Goal: Information Seeking & Learning: Learn about a topic

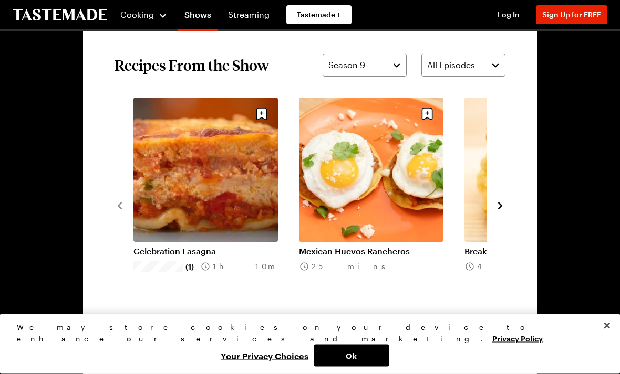
scroll to position [728, 0]
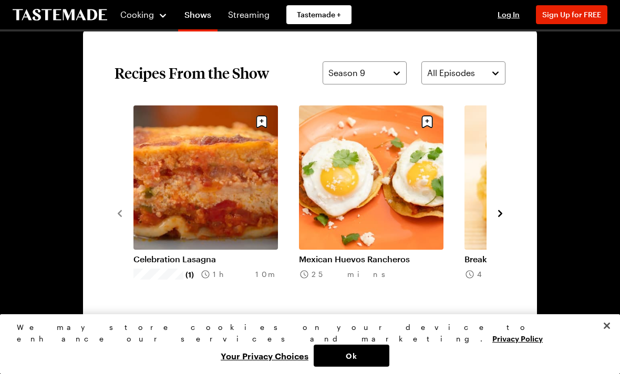
click at [314, 354] on span "View All Recipes From This Show" at bounding box center [310, 353] width 116 height 11
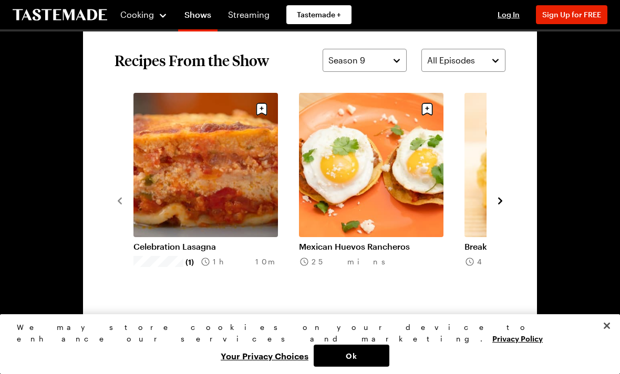
scroll to position [740, 0]
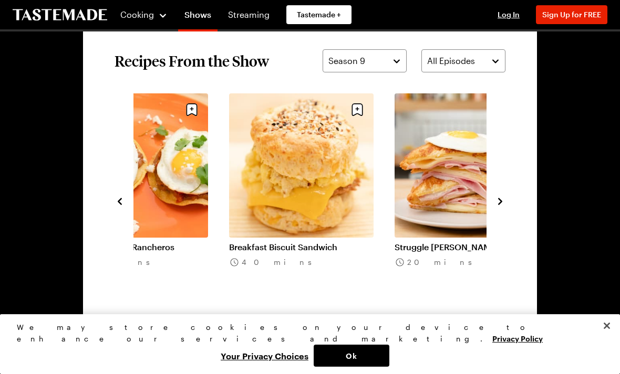
click at [315, 242] on link "Breakfast Biscuit Sandwich" at bounding box center [301, 247] width 144 height 11
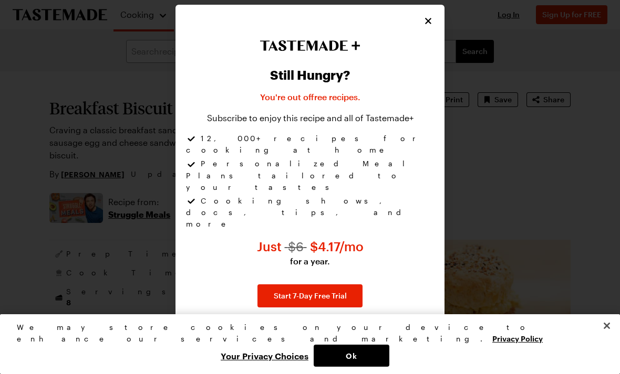
click at [426, 26] on icon "Close" at bounding box center [428, 21] width 11 height 11
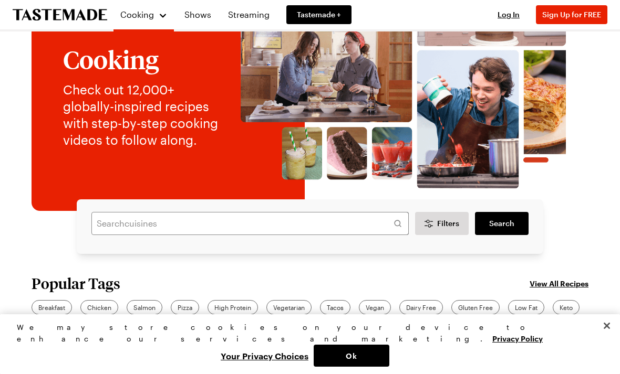
scroll to position [53, 0]
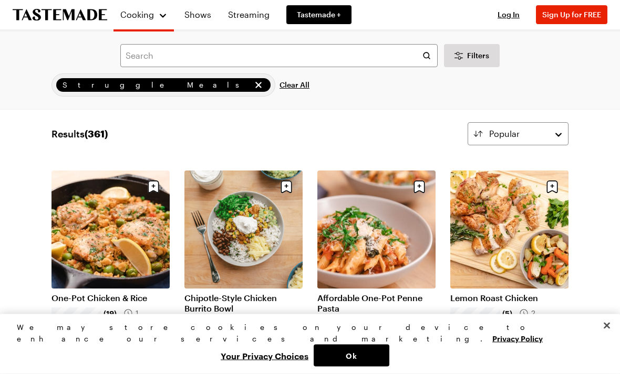
scroll to position [13, 0]
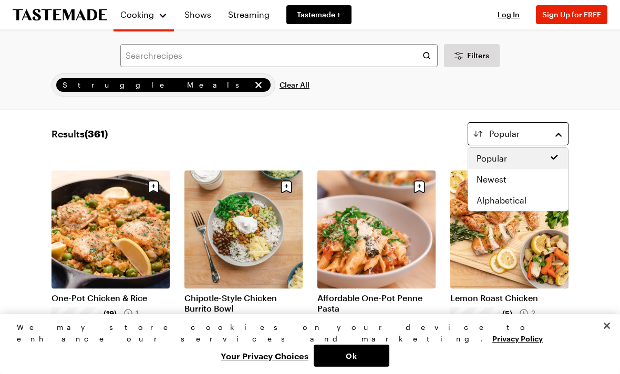
click at [562, 133] on button "Popular" at bounding box center [517, 133] width 101 height 23
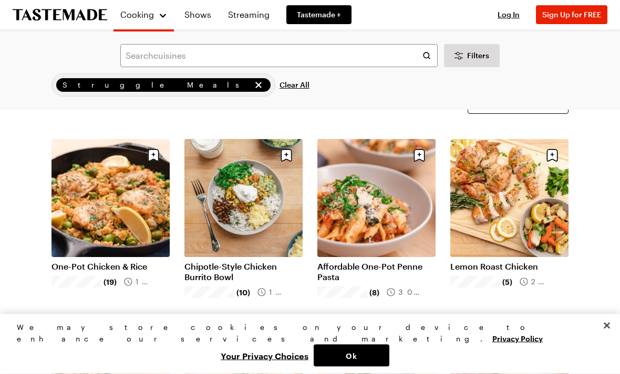
scroll to position [45, 0]
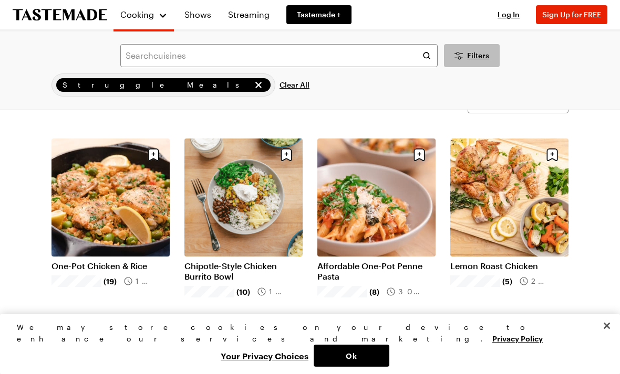
click at [474, 54] on span "Filters" at bounding box center [478, 55] width 22 height 11
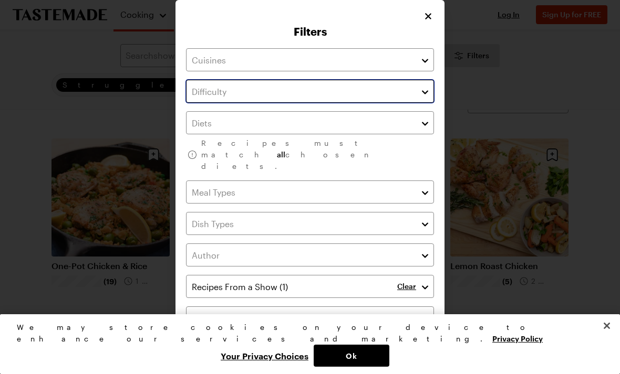
click at [418, 97] on input "text" at bounding box center [310, 91] width 248 height 23
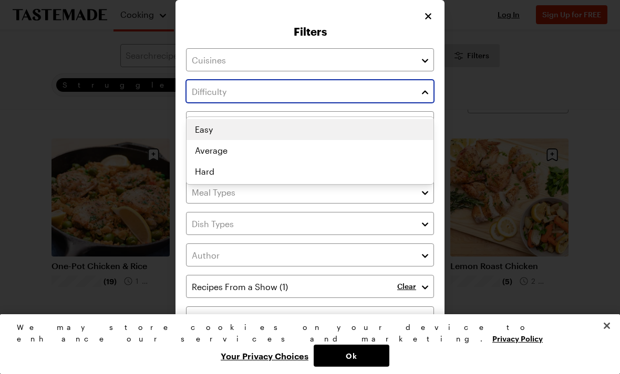
click at [208, 174] on div "Easy Average Hard" at bounding box center [309, 150] width 247 height 63
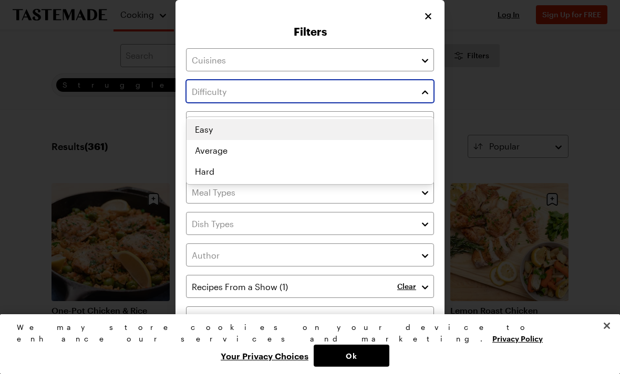
click at [216, 159] on div "Easy Average Hard" at bounding box center [309, 150] width 247 height 63
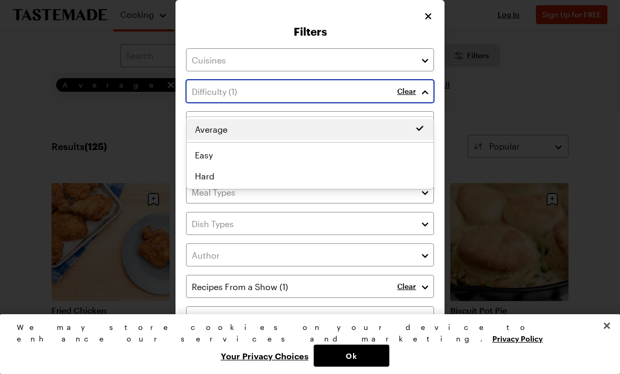
click at [215, 162] on div "Average Easy Average Hard" at bounding box center [309, 153] width 247 height 68
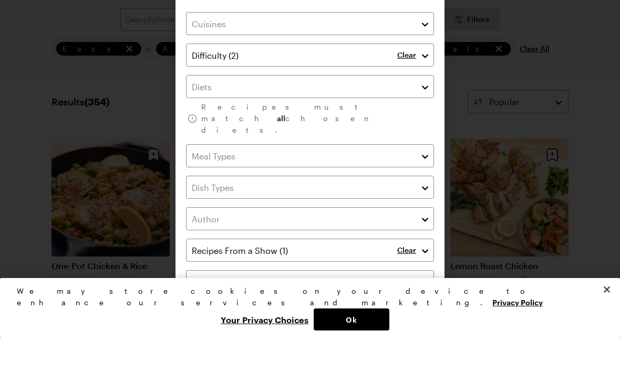
scroll to position [45, 0]
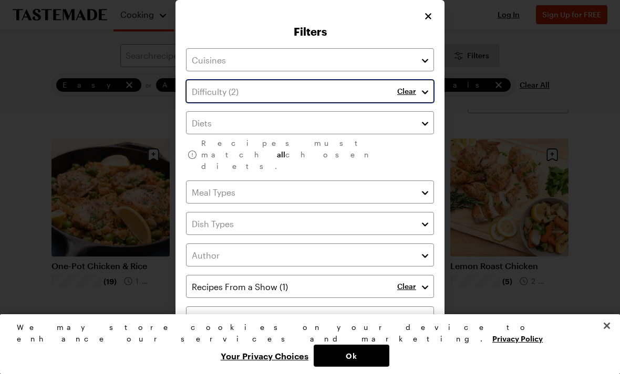
click at [344, 101] on input "text" at bounding box center [310, 91] width 248 height 23
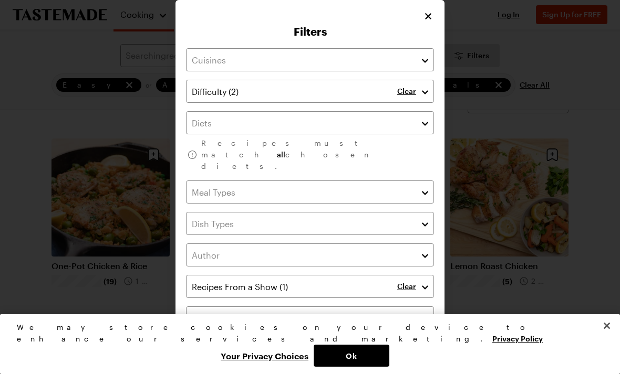
click at [565, 97] on div at bounding box center [310, 187] width 620 height 374
click at [430, 19] on icon "Close" at bounding box center [428, 16] width 6 height 6
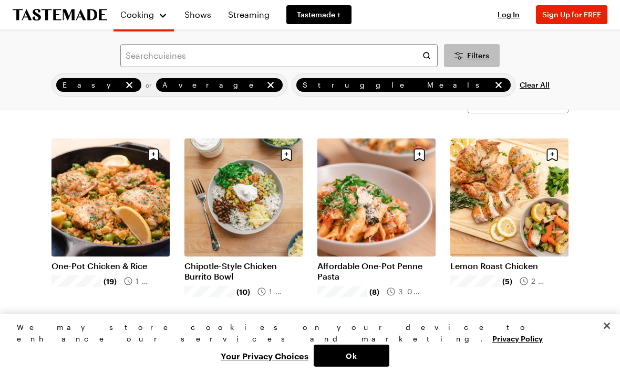
click at [473, 60] on span "Filters" at bounding box center [478, 55] width 22 height 11
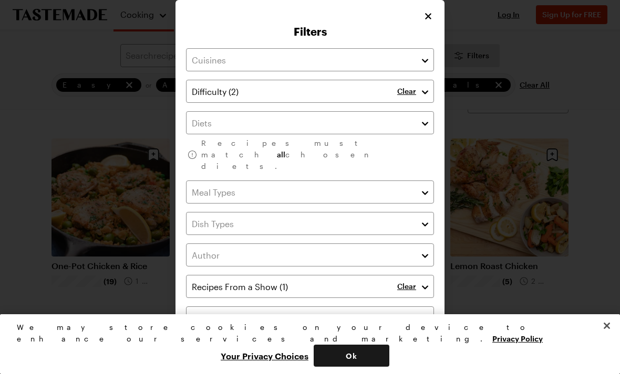
click at [389, 367] on button "Ok" at bounding box center [351, 356] width 76 height 22
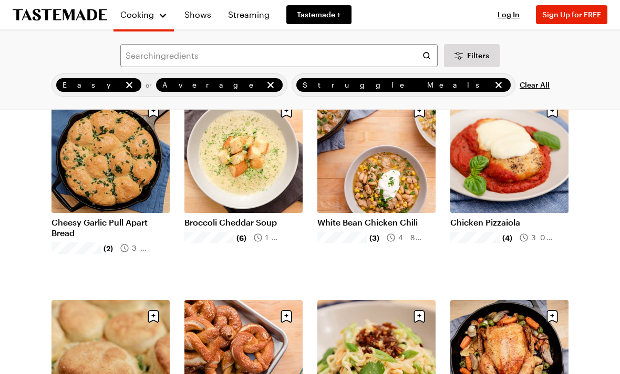
scroll to position [667, 0]
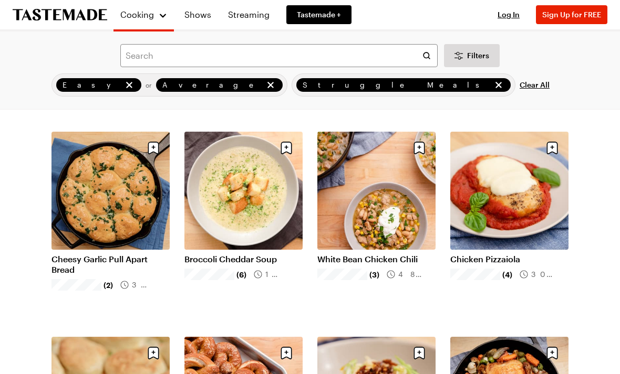
click at [268, 265] on link "Broccoli Cheddar Soup" at bounding box center [243, 259] width 118 height 11
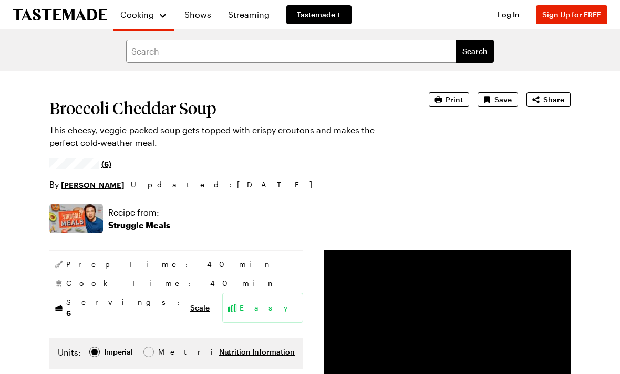
scroll to position [667, 0]
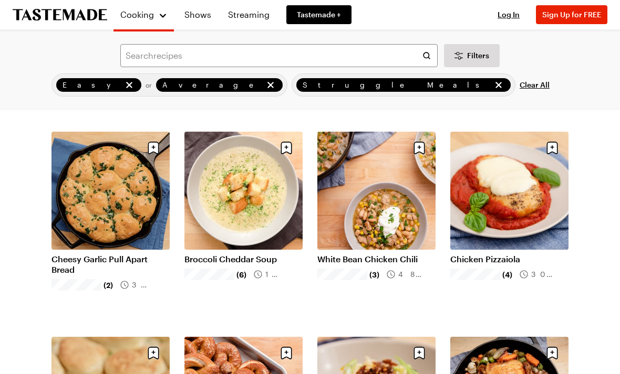
click at [267, 87] on icon "remove Average" at bounding box center [270, 85] width 6 height 6
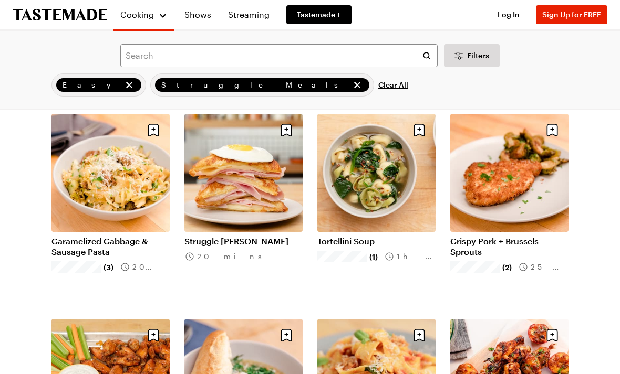
scroll to position [891, 0]
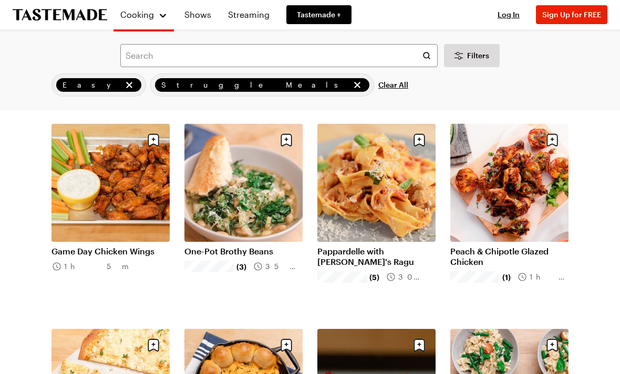
scroll to position [1086, 0]
click at [197, 248] on link "One-Pot Brothy Beans" at bounding box center [243, 251] width 118 height 11
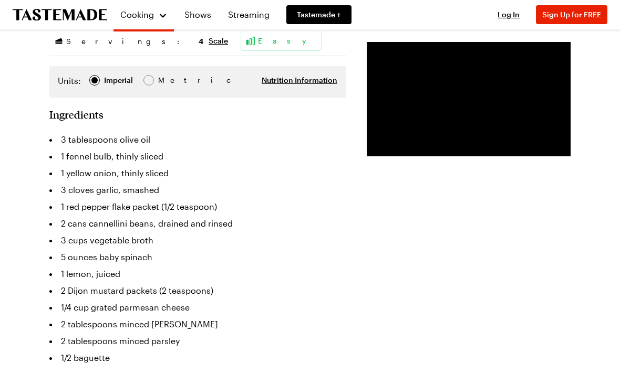
scroll to position [284, 0]
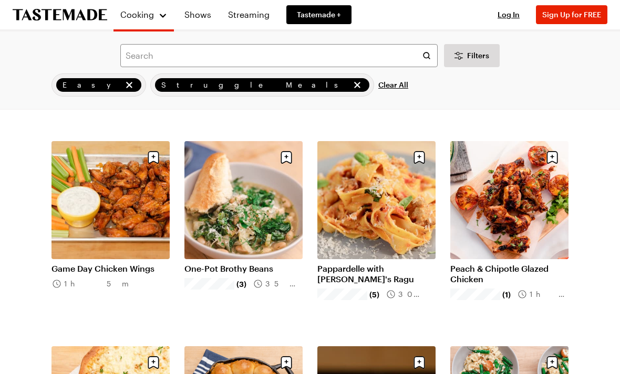
scroll to position [1067, 0]
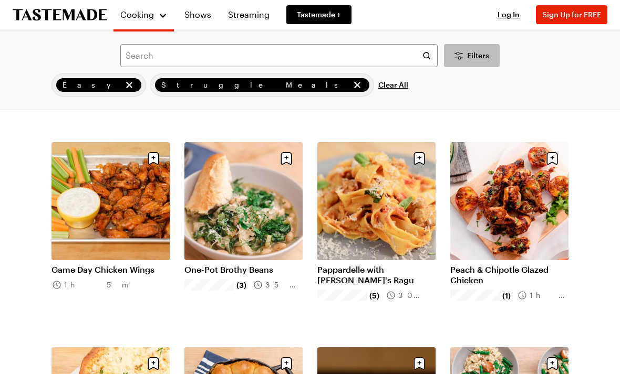
click at [478, 54] on span "Filters" at bounding box center [478, 55] width 22 height 11
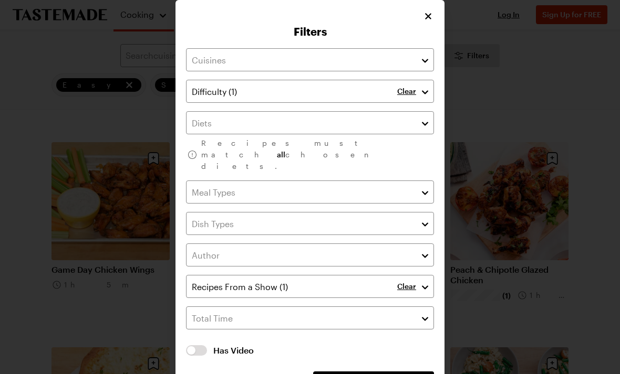
click at [428, 22] on icon "Close" at bounding box center [428, 16] width 11 height 11
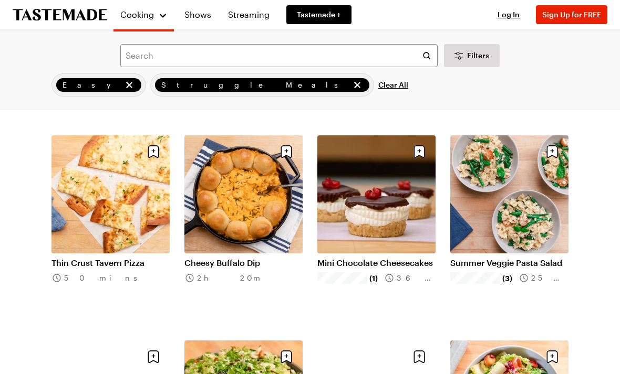
scroll to position [1279, 0]
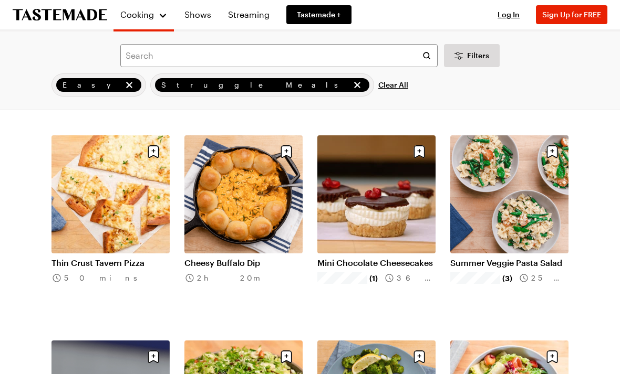
click at [529, 264] on link "Summer Veggie Pasta Salad" at bounding box center [509, 263] width 118 height 11
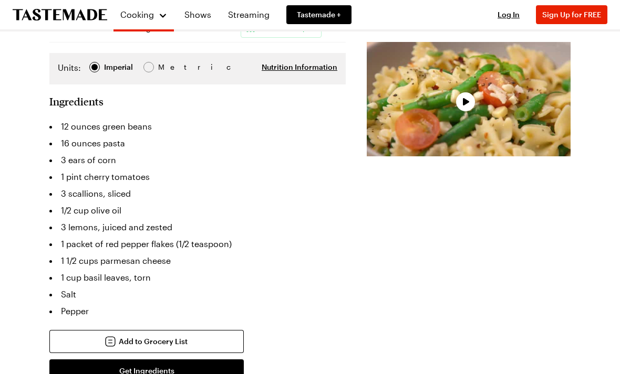
scroll to position [278, 0]
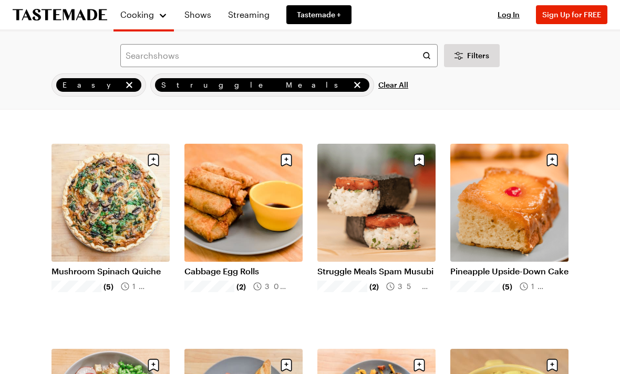
scroll to position [1887, 0]
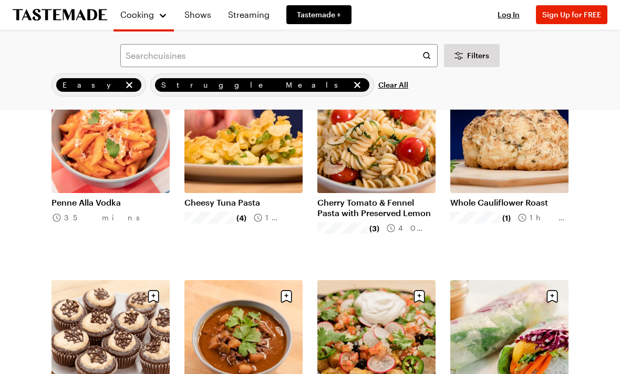
scroll to position [2574, 0]
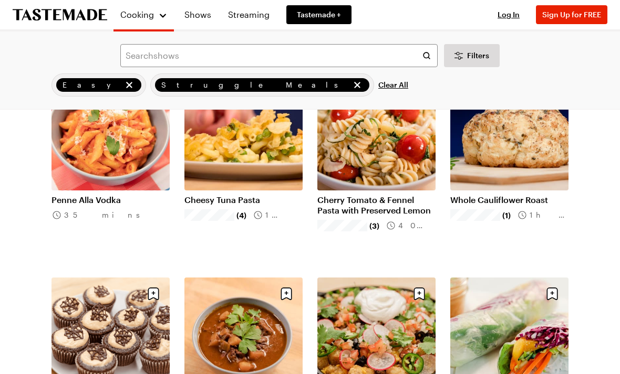
click at [143, 23] on button "Cooking" at bounding box center [144, 14] width 48 height 21
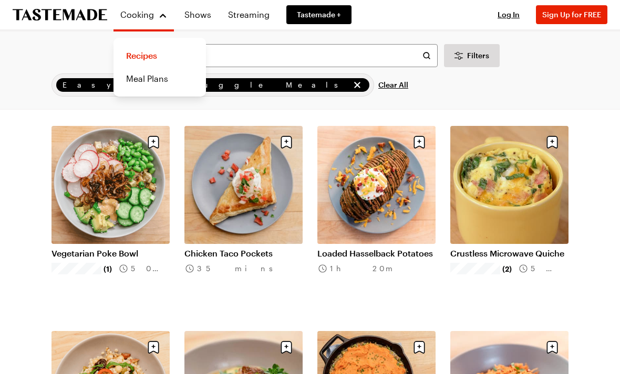
scroll to position [2107, 0]
